Goal: Book appointment/travel/reservation

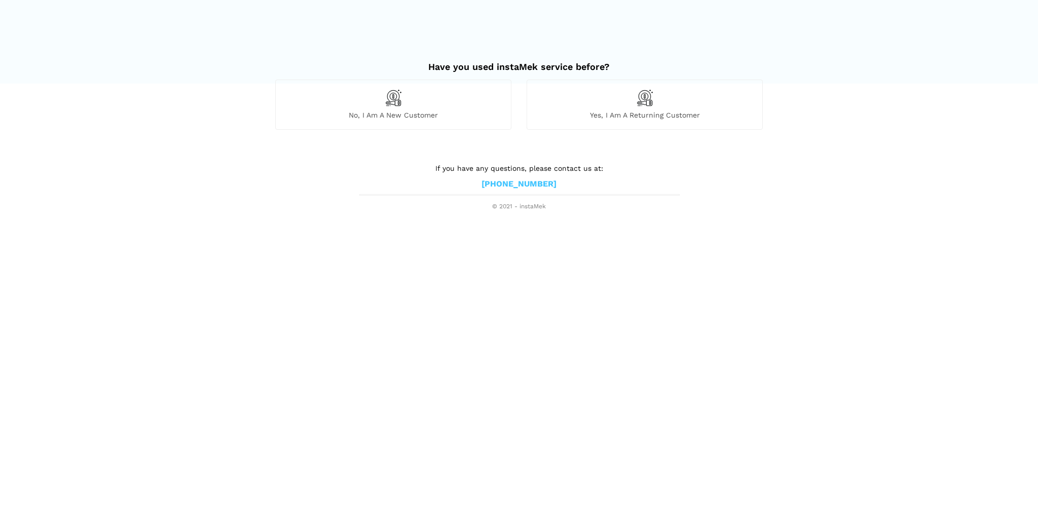
click at [463, 115] on span "No, I am a new customer" at bounding box center [393, 114] width 235 height 9
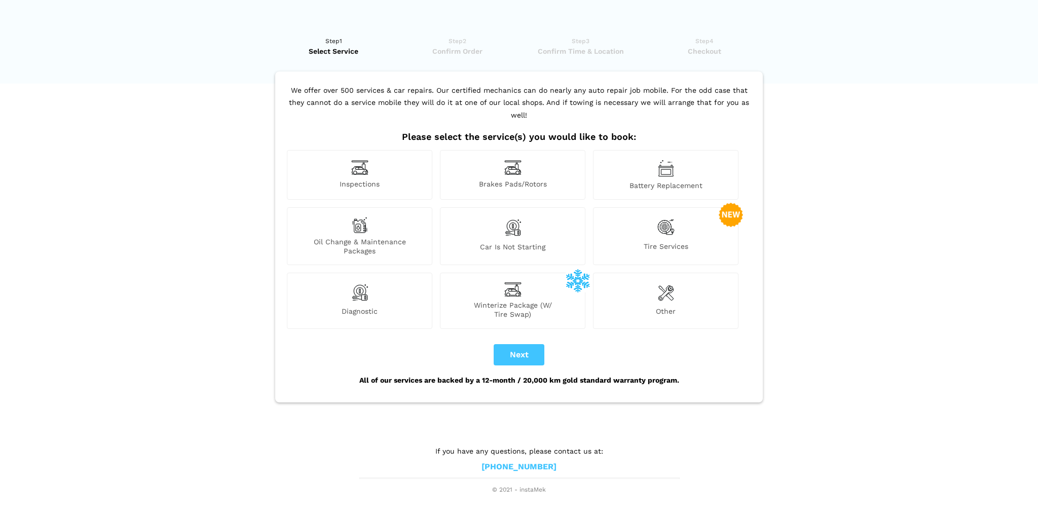
click at [347, 158] on div "Inspections" at bounding box center [359, 175] width 145 height 50
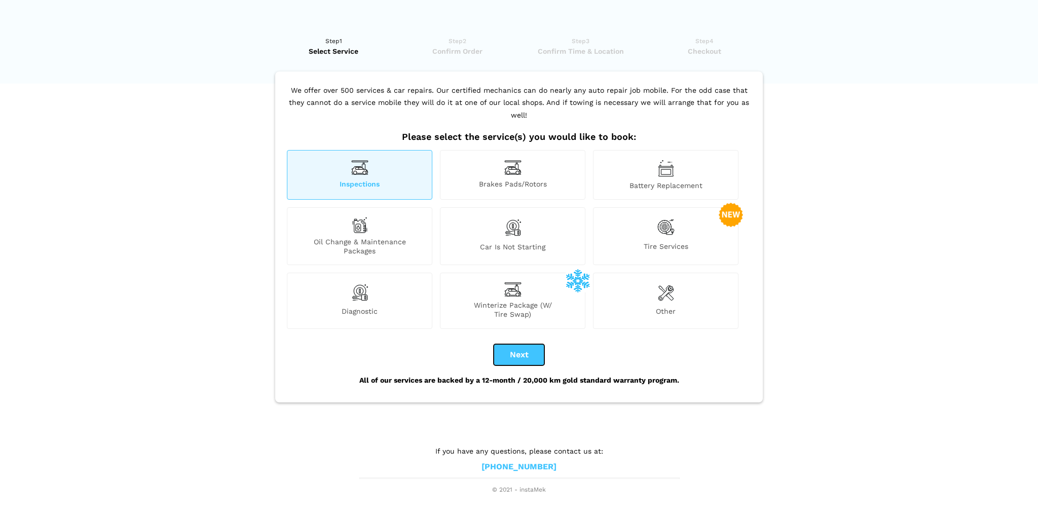
click at [536, 345] on button "Next" at bounding box center [519, 354] width 51 height 21
checkbox input "true"
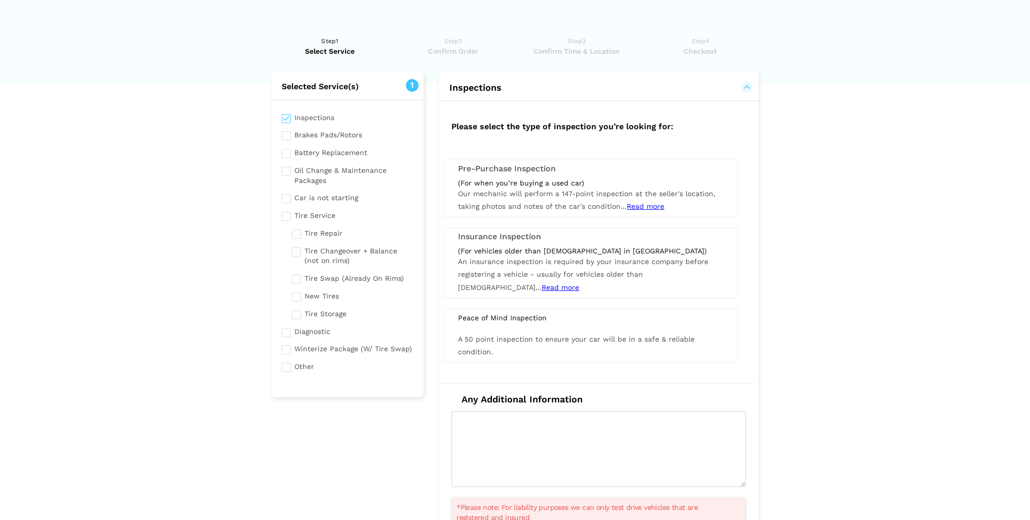
click at [556, 195] on span "Our mechanic will perform a 147-point inspection at the seller's location, taki…" at bounding box center [586, 200] width 257 height 21
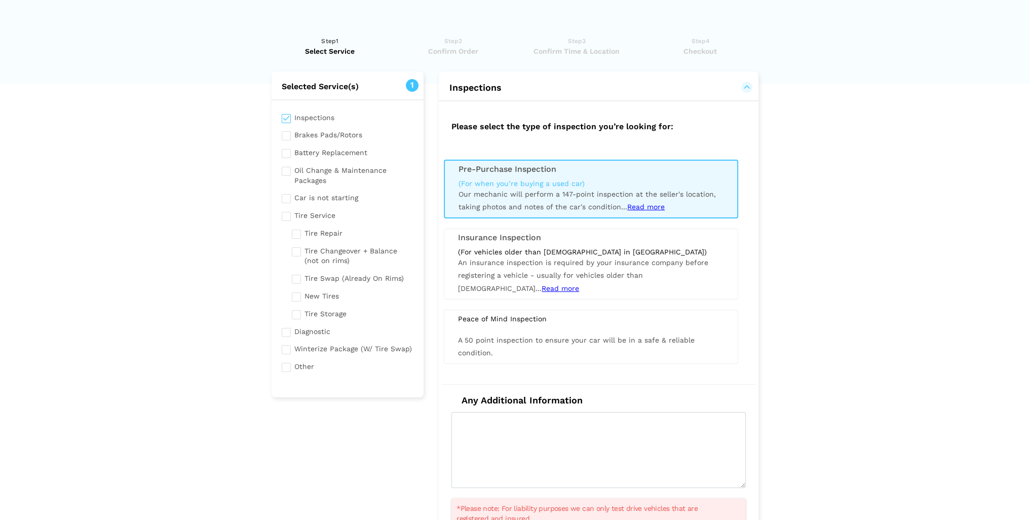
click at [641, 205] on span "Read more" at bounding box center [646, 207] width 38 height 8
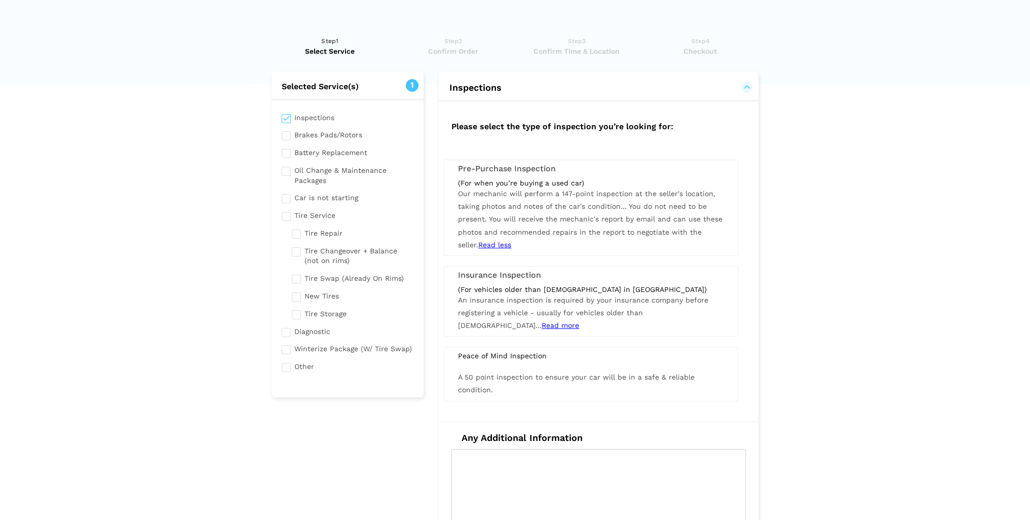
click at [555, 190] on span "Our mechanic will perform a 147-point inspection at the seller's location, taki…" at bounding box center [590, 219] width 265 height 59
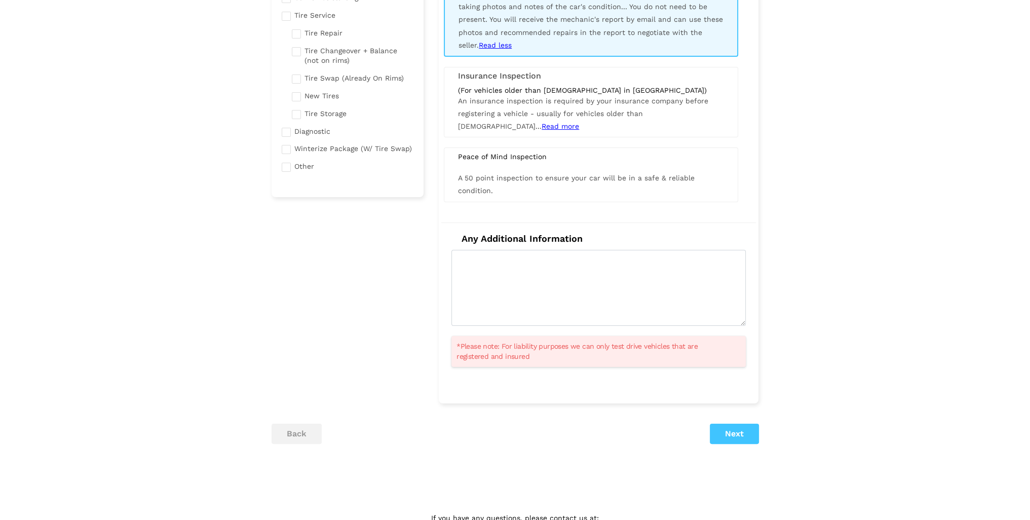
scroll to position [239, 0]
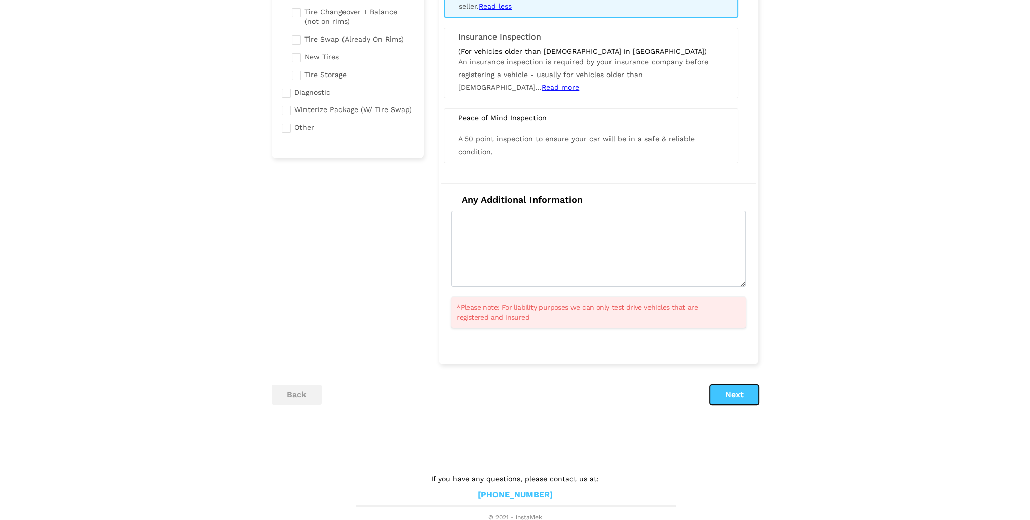
click at [736, 395] on button "Next" at bounding box center [734, 395] width 49 height 20
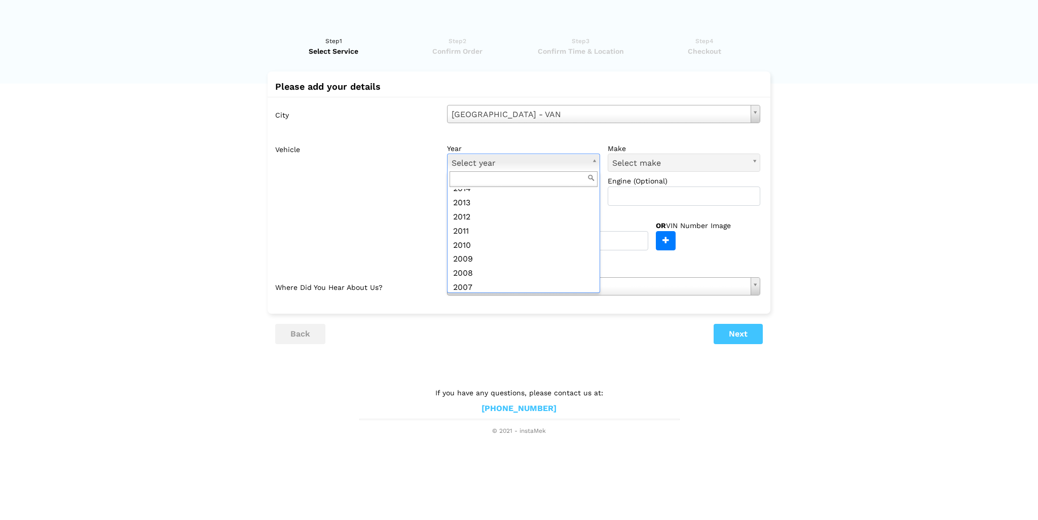
scroll to position [200, 0]
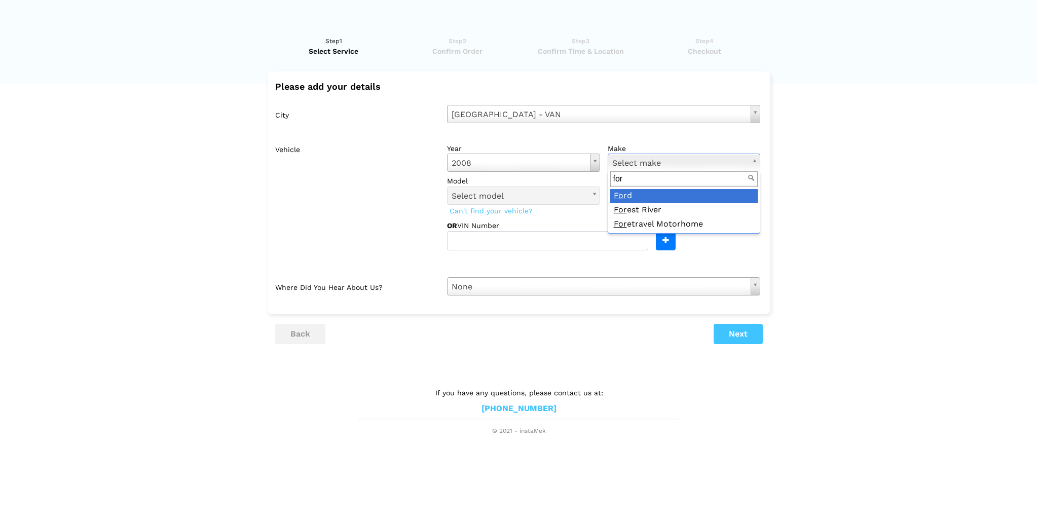
type input "for"
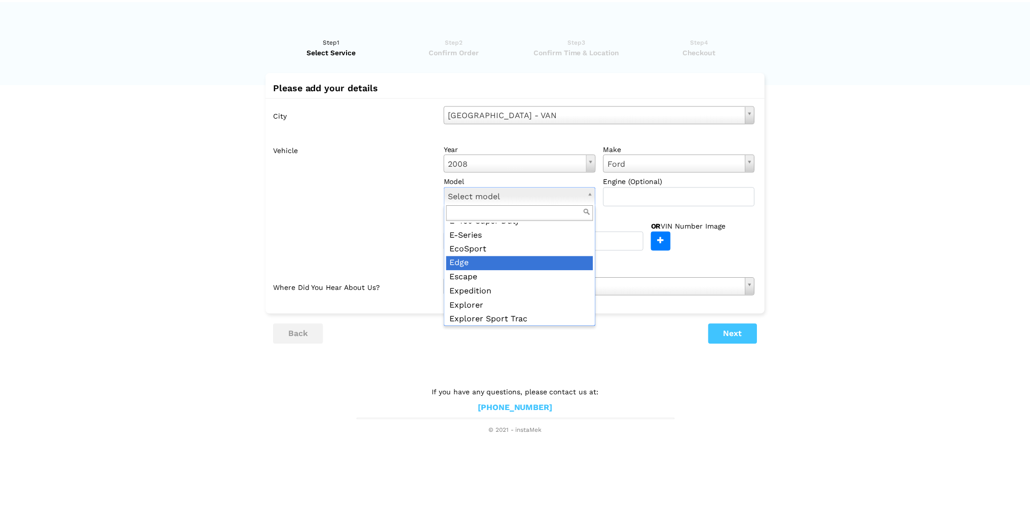
scroll to position [152, 0]
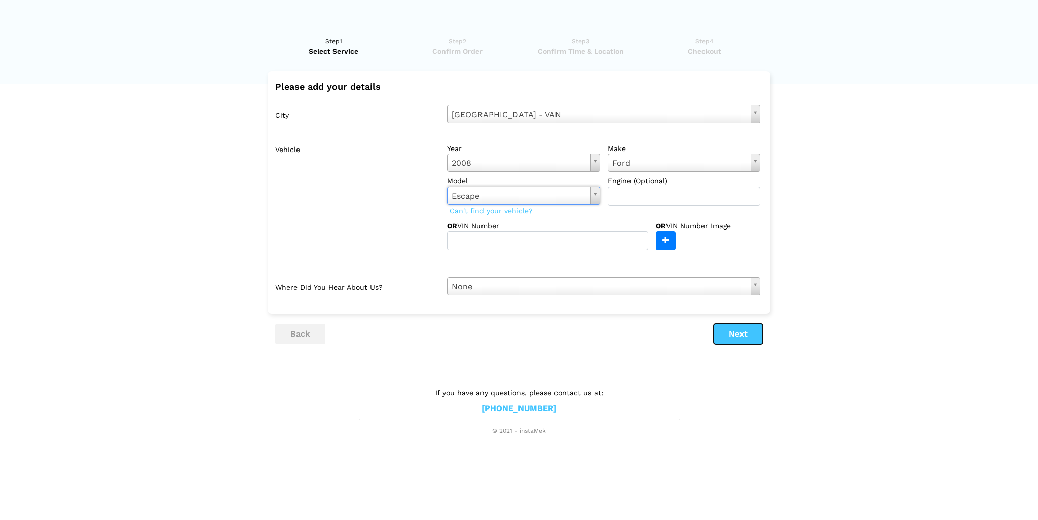
click at [727, 331] on button "Next" at bounding box center [738, 334] width 49 height 20
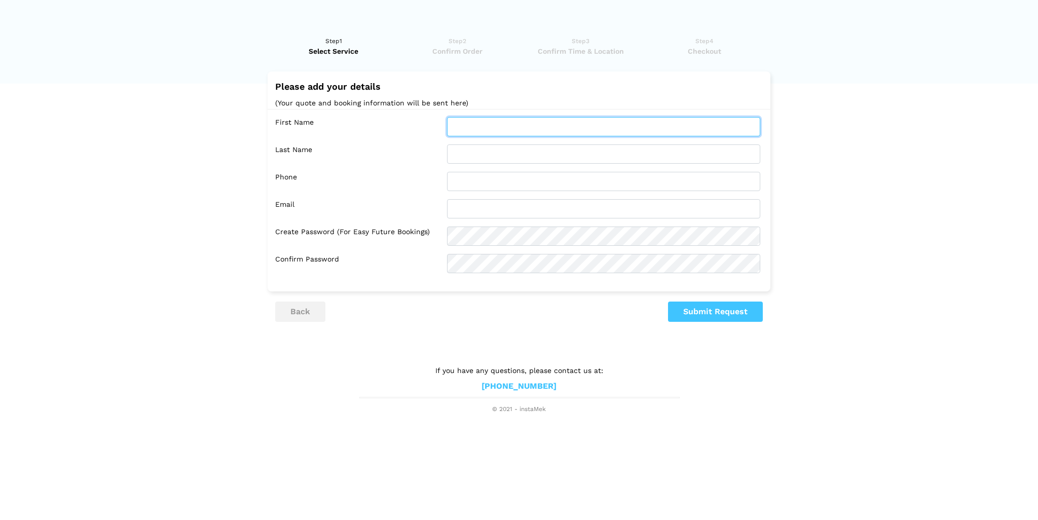
click at [486, 123] on input "text" at bounding box center [603, 126] width 313 height 19
type input "Ailbhe"
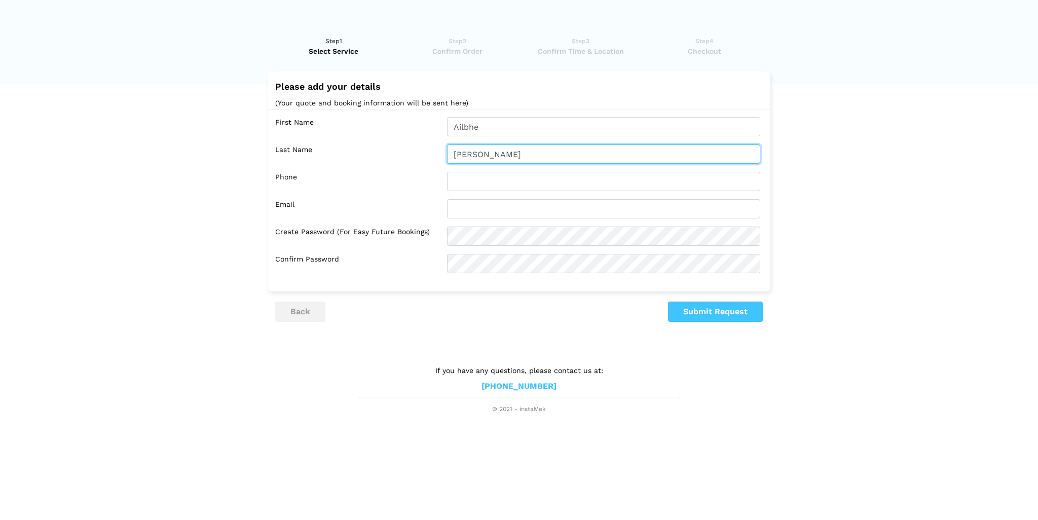
type input "[PERSON_NAME]"
type input "7782393590"
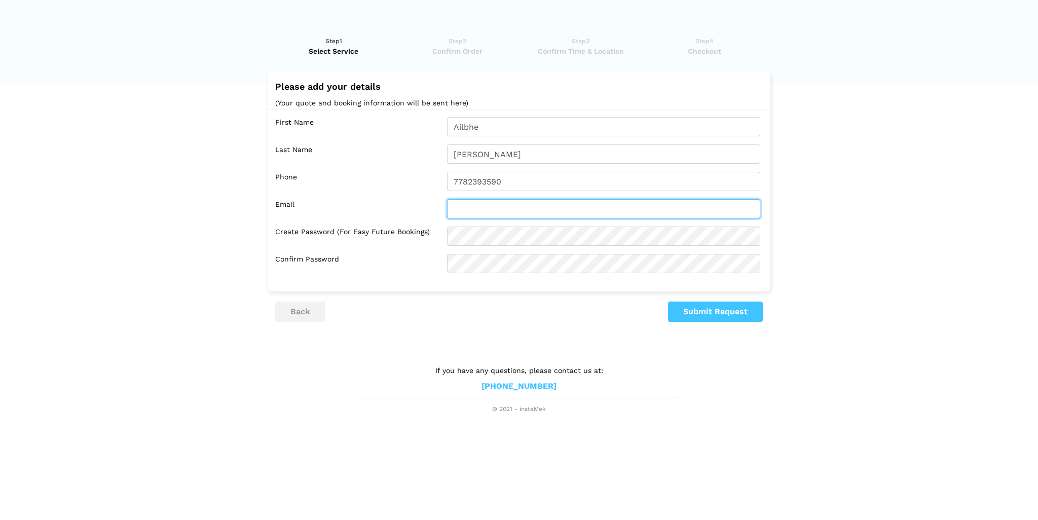
click at [505, 207] on input "text" at bounding box center [603, 208] width 313 height 19
type input "[EMAIL_ADDRESS][DOMAIN_NAME]"
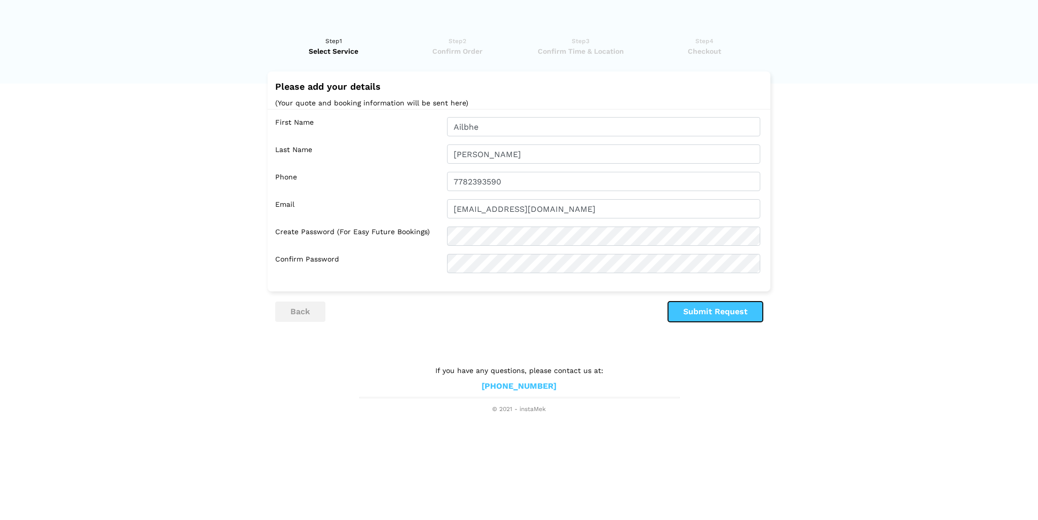
click at [706, 309] on button "Submit Request" at bounding box center [715, 312] width 95 height 20
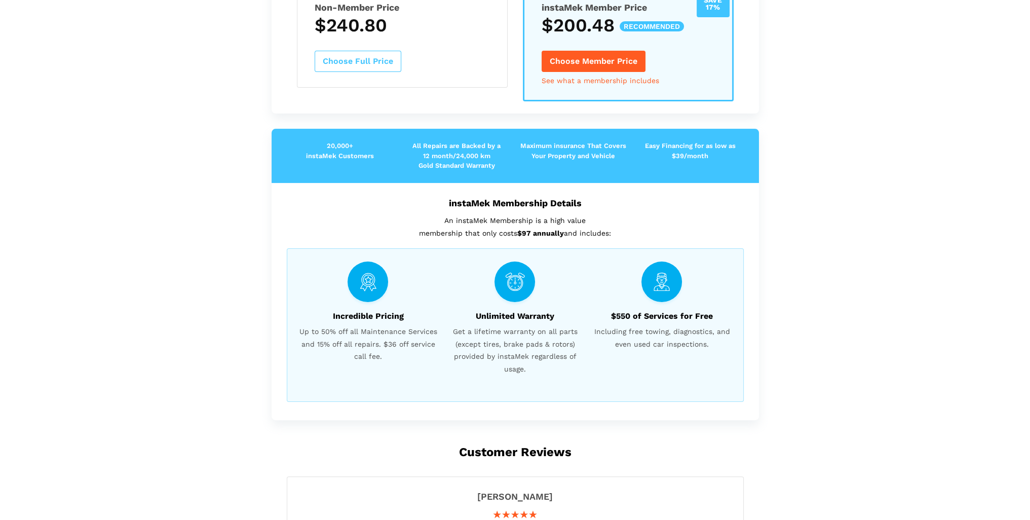
scroll to position [253, 0]
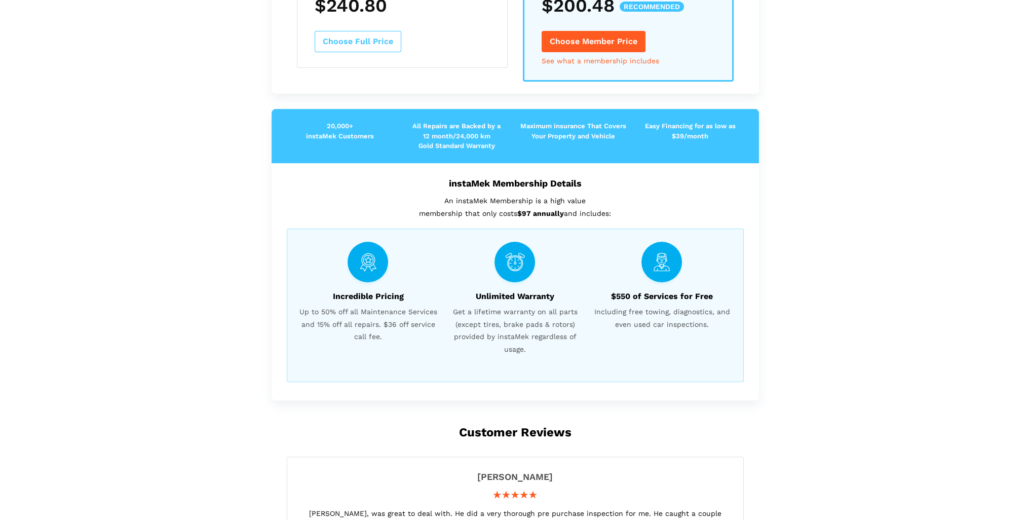
click at [382, 40] on button "Choose Full Price" at bounding box center [358, 41] width 87 height 21
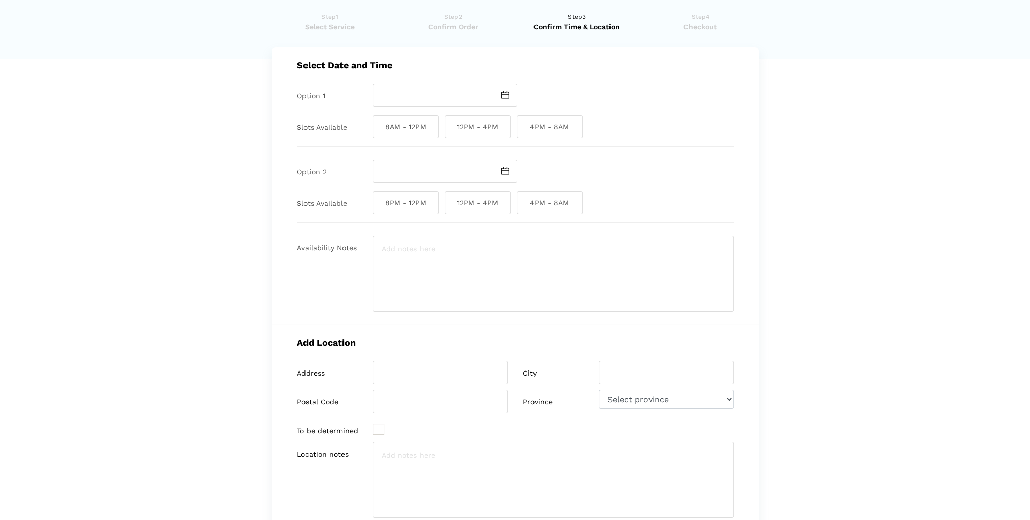
scroll to position [0, 0]
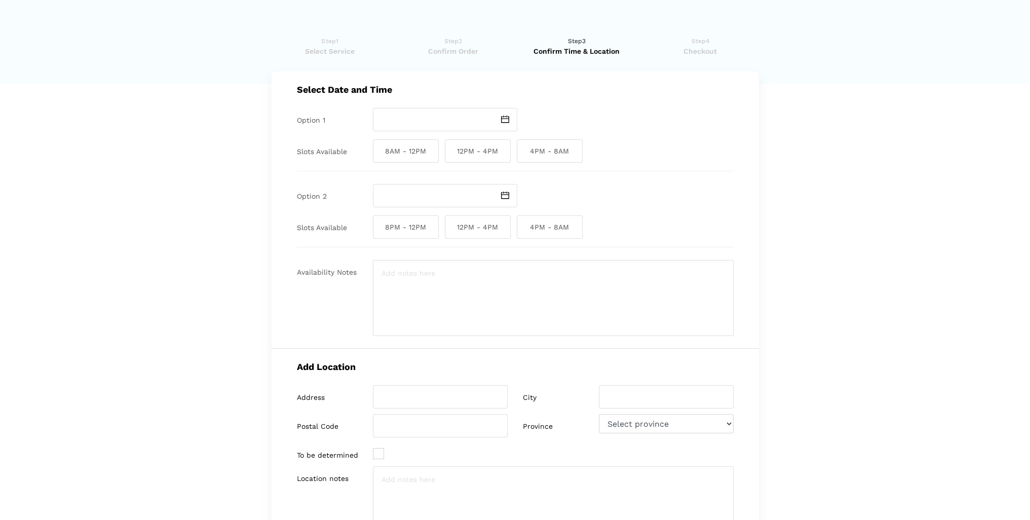
click at [507, 122] on img at bounding box center [505, 120] width 8 height 8
click at [446, 199] on td "15" at bounding box center [445, 200] width 12 height 12
type input "[DATE]"
click at [481, 156] on span "12PM - 4PM" at bounding box center [478, 150] width 66 height 23
click at [452, 156] on input "12PM - 4PM" at bounding box center [448, 150] width 7 height 23
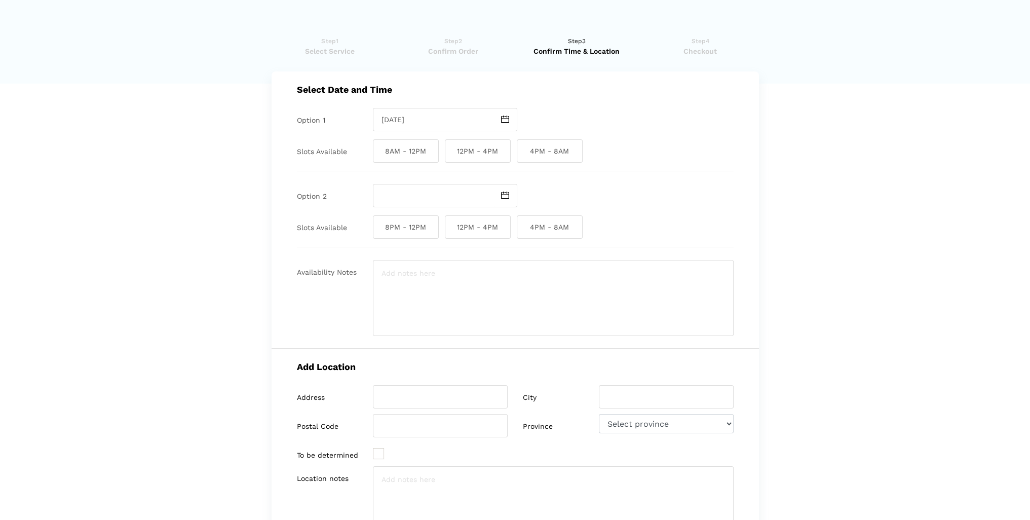
checkbox input "true"
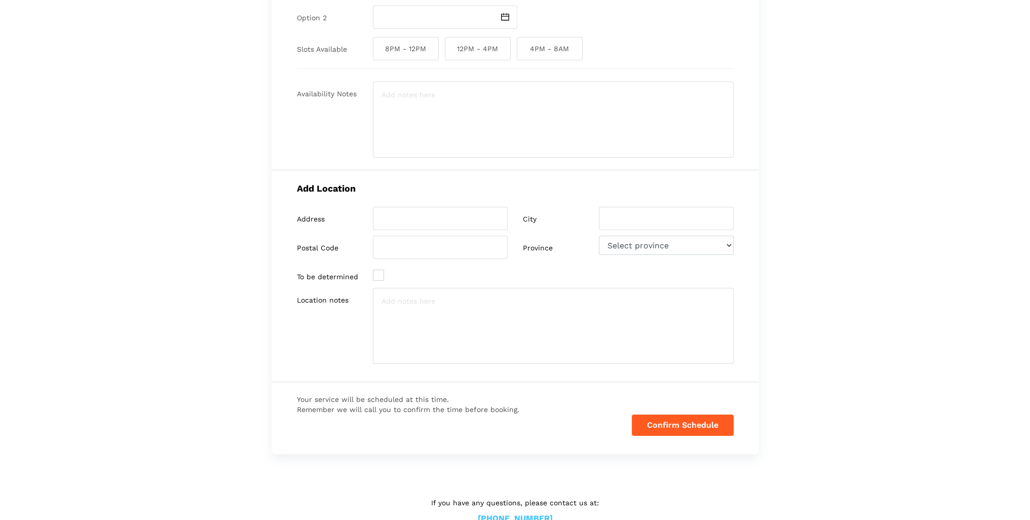
scroll to position [204, 0]
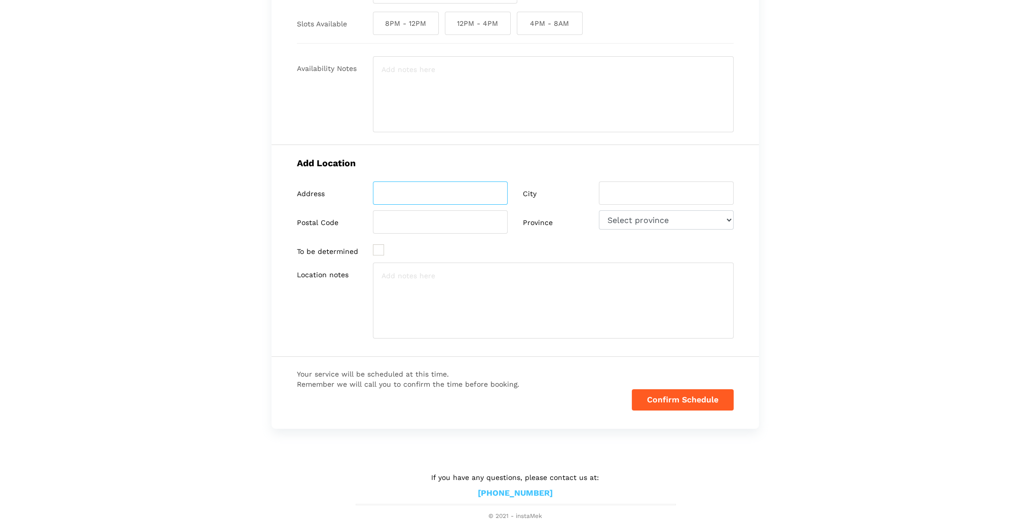
click at [410, 192] on input "search" at bounding box center [440, 192] width 135 height 23
